Goal: Transaction & Acquisition: Purchase product/service

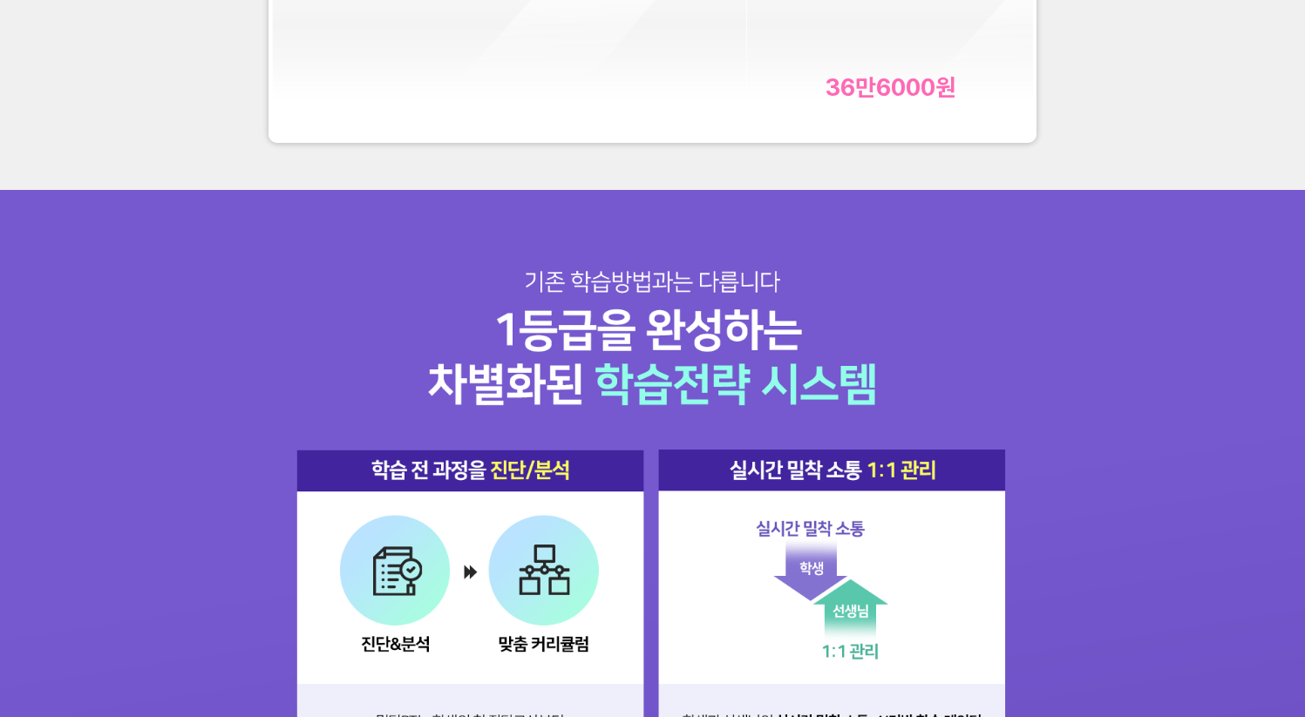
scroll to position [5842, 0]
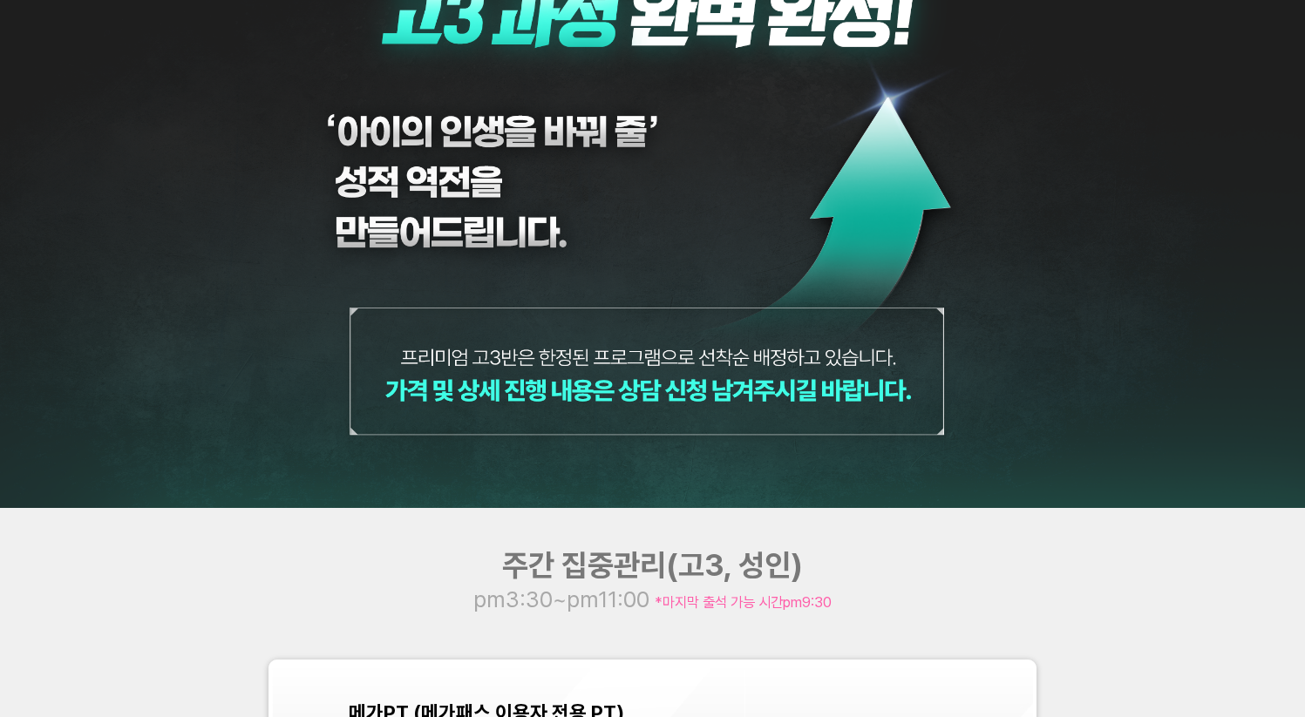
scroll to position [5869, 0]
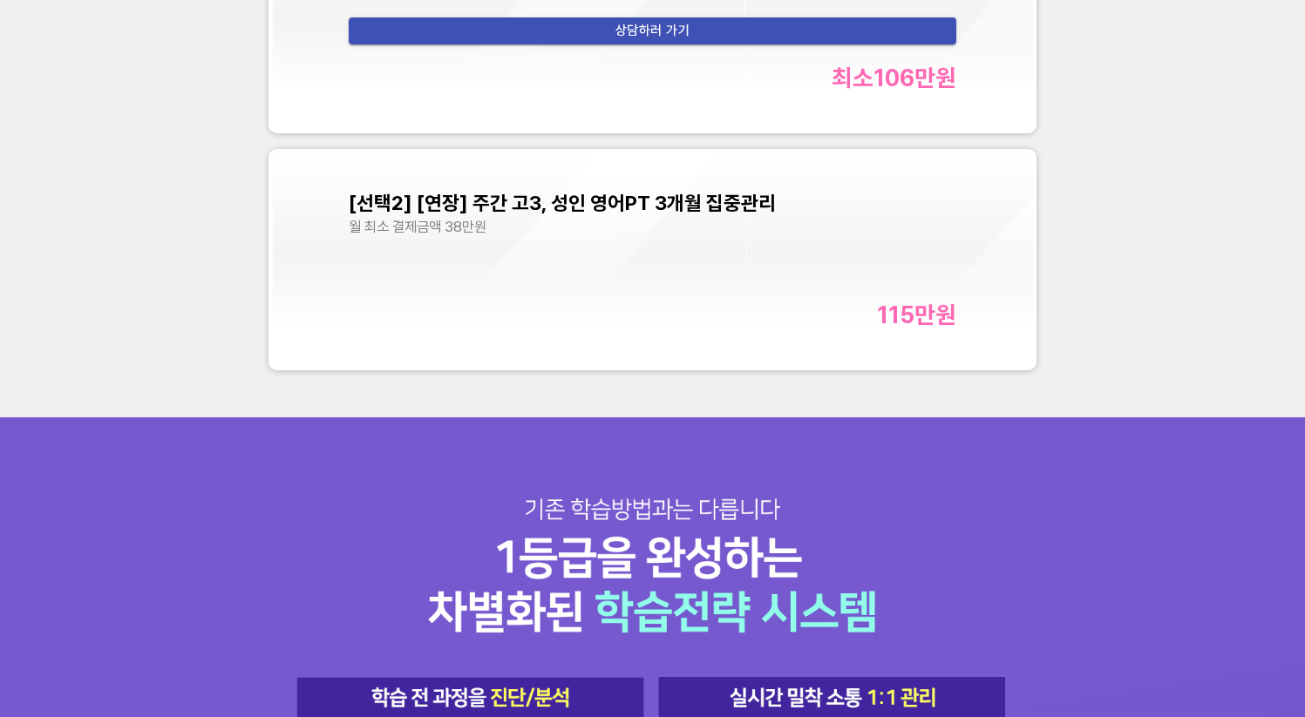
scroll to position [6017, 0]
